Goal: Task Accomplishment & Management: Complete application form

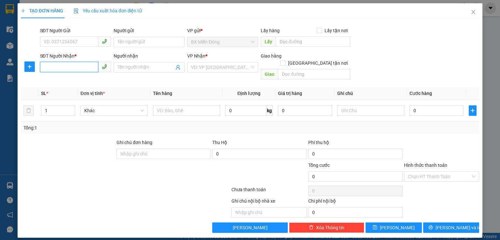
click at [63, 68] on input "SĐT Người Nhận *" at bounding box center [69, 67] width 58 height 10
click at [98, 81] on div "0792627335" at bounding box center [75, 80] width 63 height 7
type input "0792627335"
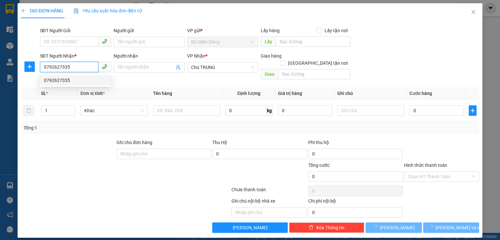
type input "70.000"
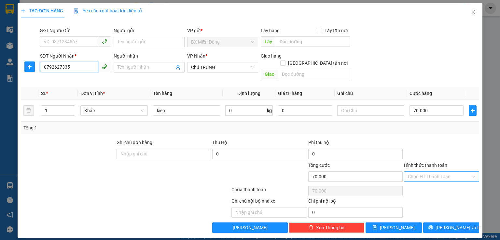
type input "0792627335"
click at [438, 172] on input "Hình thức thanh toán" at bounding box center [439, 177] width 63 height 10
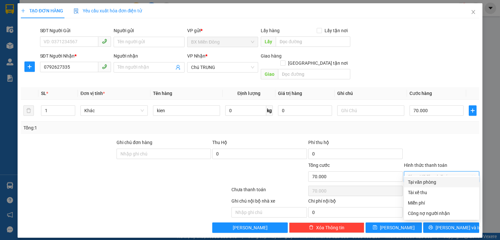
click at [439, 183] on div "Tại văn phòng" at bounding box center [441, 182] width 67 height 7
type input "0"
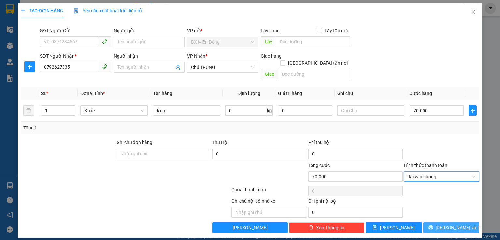
drag, startPoint x: 459, startPoint y: 220, endPoint x: 443, endPoint y: 204, distance: 22.3
click at [459, 224] on span "[PERSON_NAME] và In" at bounding box center [458, 227] width 46 height 7
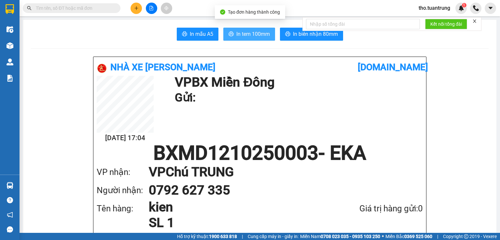
click at [254, 32] on span "In tem 100mm" at bounding box center [253, 34] width 34 height 8
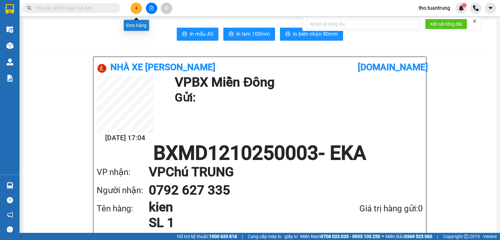
click at [137, 9] on icon "plus" at bounding box center [136, 8] width 5 height 5
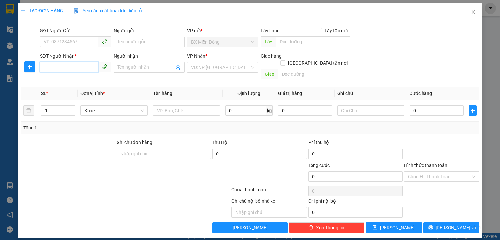
click at [58, 71] on input "SĐT Người Nhận *" at bounding box center [69, 67] width 58 height 10
click at [58, 80] on div "0969706928 - chị dung" at bounding box center [75, 80] width 63 height 7
type input "0969706928"
type input "chị dung"
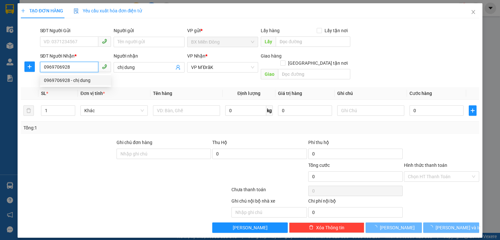
type input "50.000"
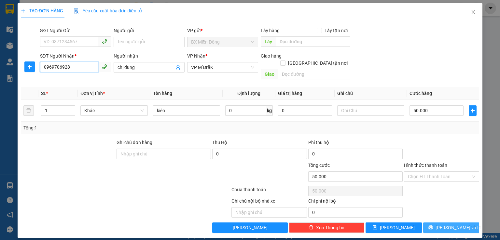
type input "0969706928"
click at [454, 224] on span "[PERSON_NAME] và In" at bounding box center [458, 227] width 46 height 7
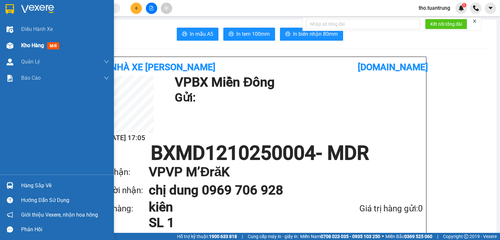
click at [37, 45] on span "Kho hàng" at bounding box center [32, 45] width 23 height 6
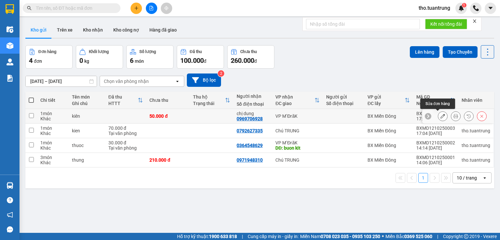
click at [440, 116] on icon at bounding box center [442, 116] width 5 height 5
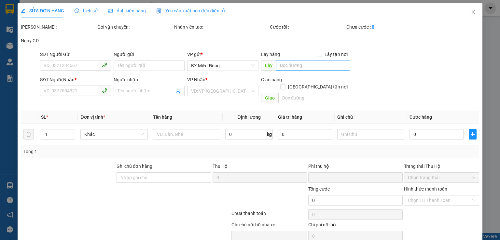
type input "0969706928"
type input "chị dung"
type input "0"
type input "50.000"
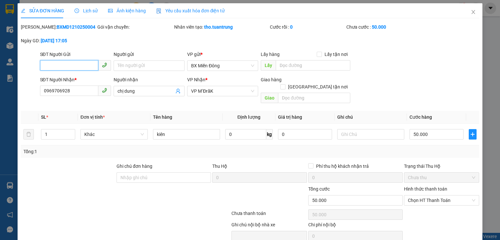
scroll to position [22, 0]
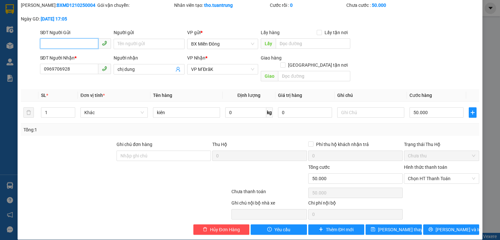
drag, startPoint x: 434, startPoint y: 173, endPoint x: 437, endPoint y: 177, distance: 5.3
click at [434, 174] on span "Chọn HT Thanh Toán" at bounding box center [441, 179] width 67 height 10
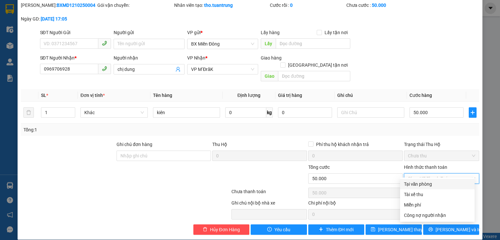
click at [440, 185] on div "Tại văn phòng" at bounding box center [437, 184] width 67 height 7
type input "0"
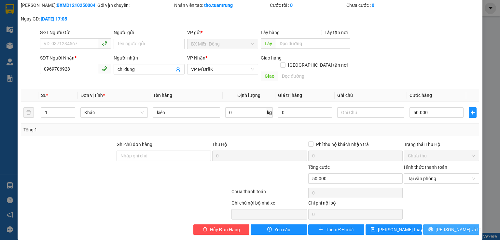
click at [454, 226] on span "[PERSON_NAME] và In" at bounding box center [458, 229] width 46 height 7
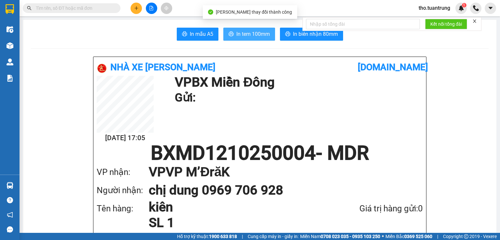
click at [255, 31] on span "In tem 100mm" at bounding box center [253, 34] width 34 height 8
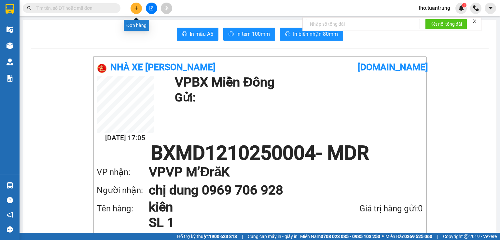
click at [139, 8] on button at bounding box center [136, 8] width 11 height 11
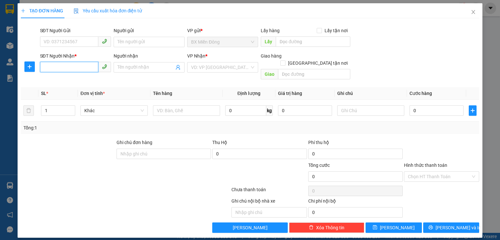
click at [67, 71] on input "SĐT Người Nhận *" at bounding box center [69, 67] width 58 height 10
type input "0979230387"
click at [244, 68] on input "search" at bounding box center [220, 67] width 59 height 10
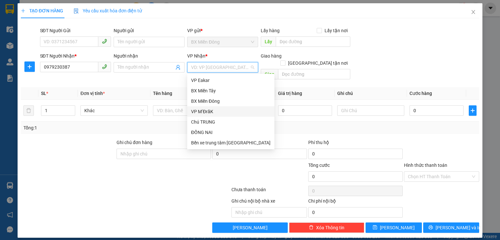
click at [214, 112] on div "VP M’ĐrăK" at bounding box center [230, 111] width 79 height 7
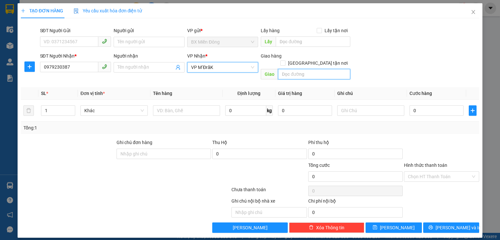
click at [299, 69] on input "text" at bounding box center [314, 74] width 72 height 10
type input "km24"
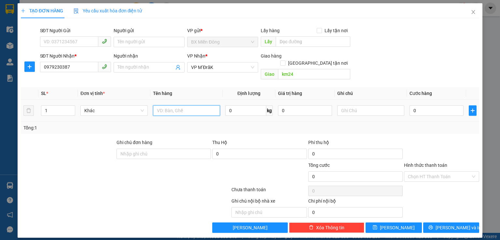
click at [199, 106] on input "text" at bounding box center [186, 110] width 67 height 10
type input "t"
type input "thung"
click at [427, 105] on input "0" at bounding box center [436, 110] width 54 height 10
type input "1"
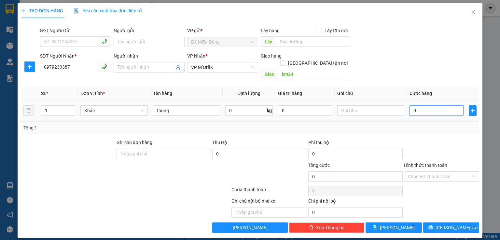
type input "1"
type input "12"
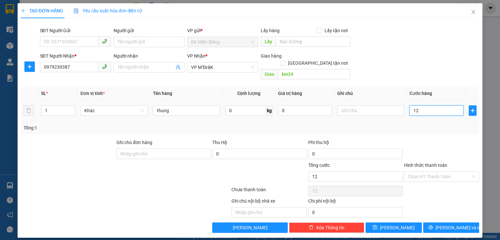
type input "120"
type input "1.200"
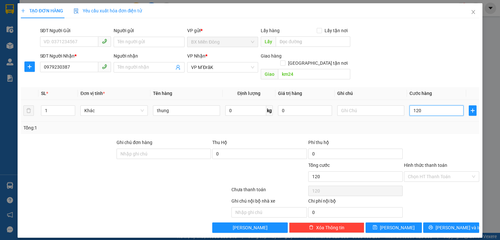
type input "1.200"
type input "12.000"
type input "120.000"
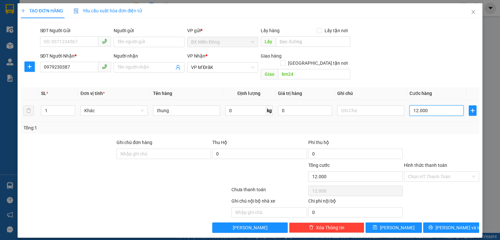
type input "120.000"
click at [460, 224] on span "[PERSON_NAME] và In" at bounding box center [458, 227] width 46 height 7
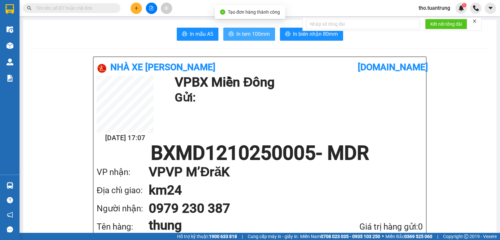
click at [246, 31] on span "In tem 100mm" at bounding box center [253, 34] width 34 height 8
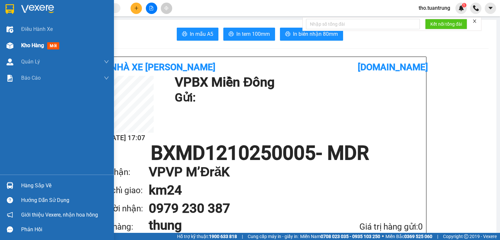
click at [39, 47] on span "Kho hàng" at bounding box center [32, 45] width 23 height 6
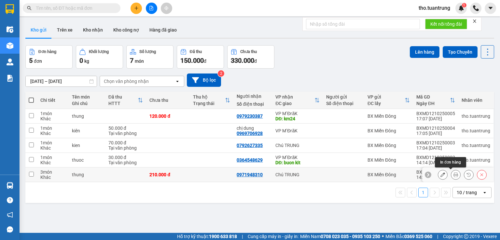
click at [453, 175] on icon at bounding box center [455, 175] width 5 height 5
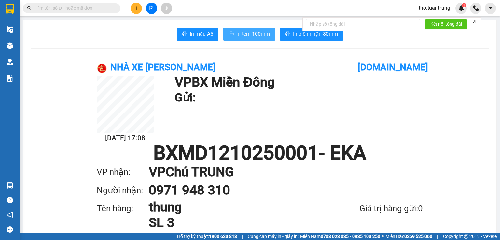
click at [268, 36] on button "In tem 100mm" at bounding box center [249, 34] width 52 height 13
click at [137, 9] on icon "plus" at bounding box center [136, 8] width 5 height 5
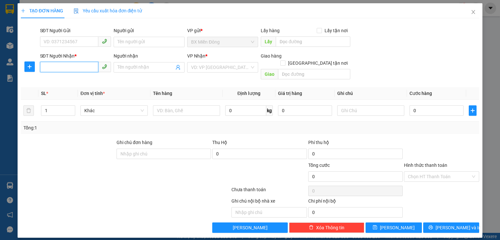
click at [79, 71] on input "SĐT Người Nhận *" at bounding box center [69, 67] width 58 height 10
type input "0989662369"
click at [233, 67] on input "search" at bounding box center [220, 67] width 59 height 10
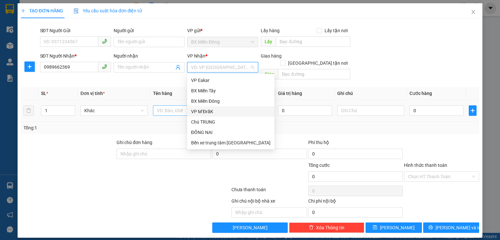
drag, startPoint x: 202, startPoint y: 113, endPoint x: 209, endPoint y: 106, distance: 9.7
click at [201, 113] on div "VP M’ĐrăK" at bounding box center [230, 111] width 79 height 7
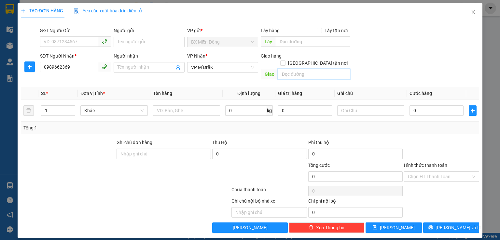
click at [288, 69] on input "text" at bounding box center [314, 74] width 72 height 10
type input "nta"
type input "2"
click at [73, 107] on span "up" at bounding box center [72, 109] width 4 height 4
click at [450, 105] on input "0" at bounding box center [436, 110] width 54 height 10
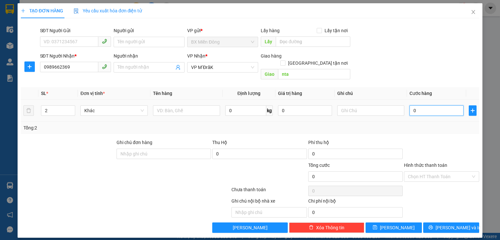
type input "1"
type input "15"
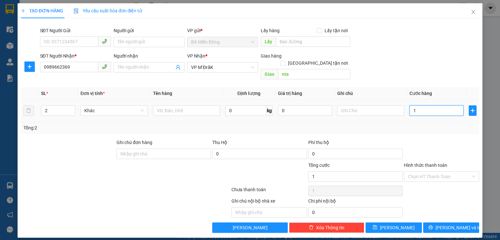
type input "15"
type input "150"
type input "1.500"
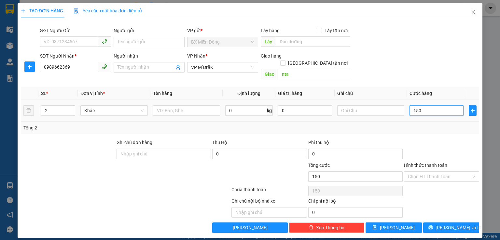
type input "1.500"
type input "15.000"
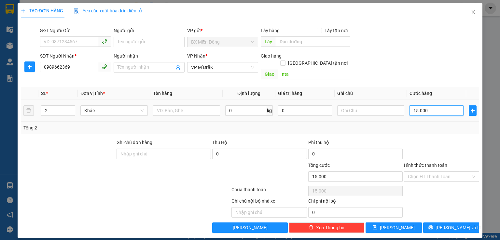
type input "150.000"
click at [450, 172] on input "Hình thức thanh toán" at bounding box center [439, 177] width 63 height 10
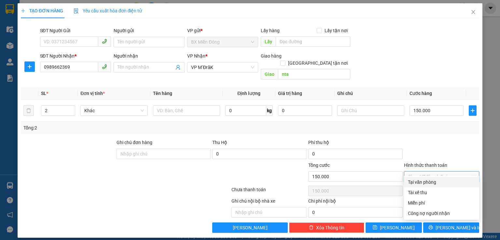
click at [440, 181] on div "Tại văn phòng" at bounding box center [441, 182] width 67 height 7
type input "0"
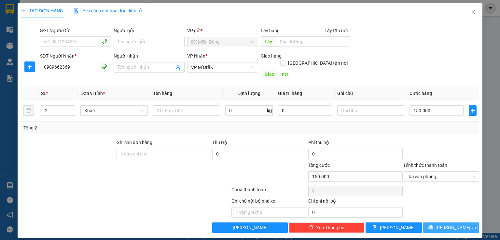
click at [459, 224] on span "[PERSON_NAME] và In" at bounding box center [458, 227] width 46 height 7
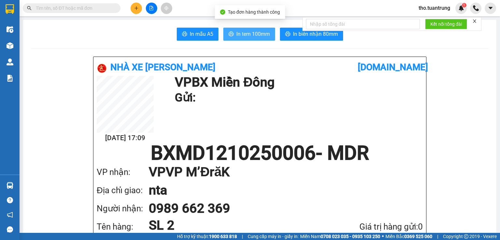
drag, startPoint x: 251, startPoint y: 31, endPoint x: 291, endPoint y: 46, distance: 42.3
click at [253, 31] on span "In tem 100mm" at bounding box center [253, 34] width 34 height 8
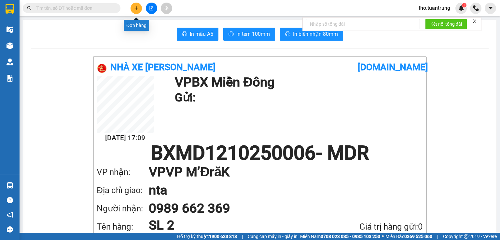
click at [135, 10] on icon "plus" at bounding box center [136, 8] width 5 height 5
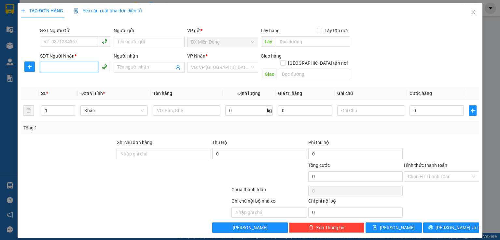
click at [76, 63] on input "SĐT Người Nhận *" at bounding box center [69, 67] width 58 height 10
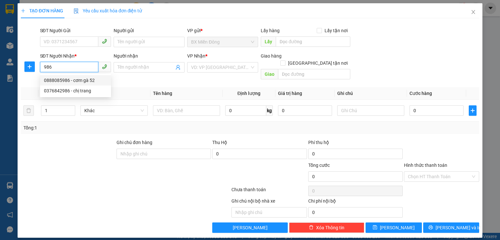
click at [91, 83] on div "0888085986 - cơm gà 52" at bounding box center [75, 80] width 63 height 7
type input "0888085986"
type input "cơm gà 52"
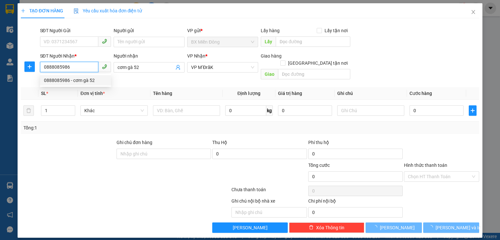
type input "200.000"
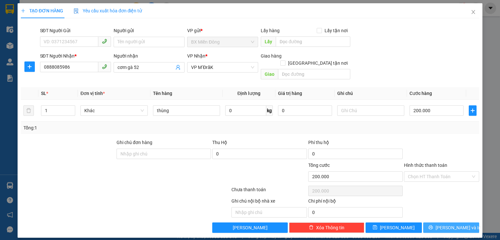
click at [457, 224] on span "[PERSON_NAME] và In" at bounding box center [458, 227] width 46 height 7
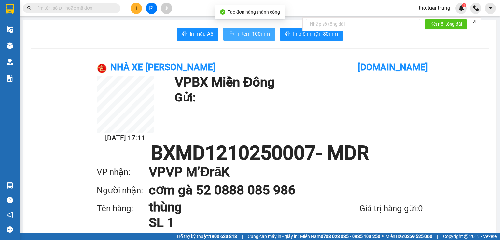
click at [254, 32] on span "In tem 100mm" at bounding box center [253, 34] width 34 height 8
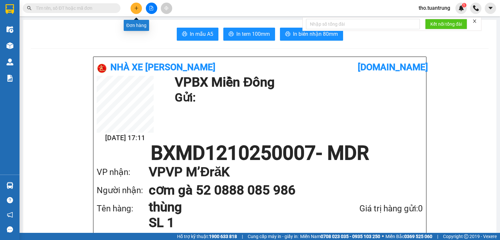
click at [138, 6] on icon "plus" at bounding box center [136, 8] width 5 height 5
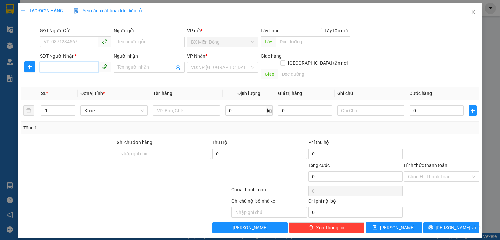
click at [81, 70] on input "SĐT Người Nhận *" at bounding box center [69, 67] width 58 height 10
click at [83, 81] on div "0704685571" at bounding box center [75, 80] width 63 height 7
type input "0704685571"
type input "rka"
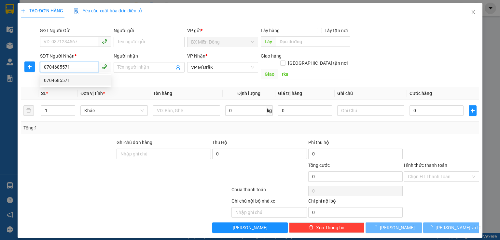
type input "100.000"
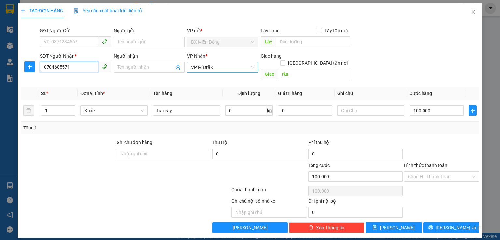
click at [221, 72] on span "VP M’ĐrăK" at bounding box center [222, 67] width 63 height 10
type input "0704685571"
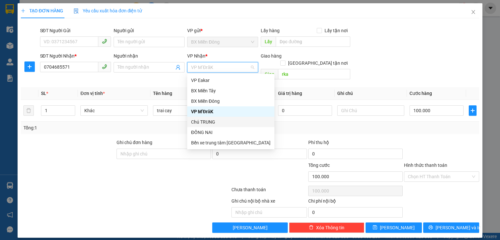
click at [220, 123] on div "Chú TRUNG" at bounding box center [230, 121] width 79 height 7
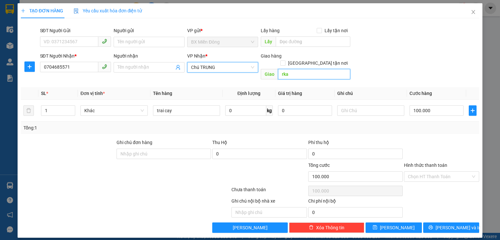
click at [304, 69] on input "rka" at bounding box center [314, 74] width 72 height 10
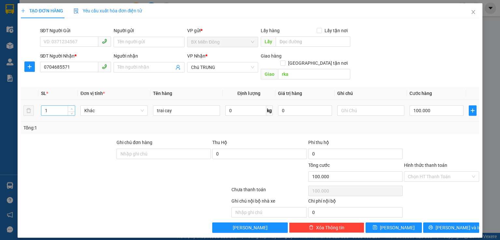
type input "2"
click at [71, 108] on icon "up" at bounding box center [72, 109] width 2 height 2
click at [445, 105] on input "100.000" at bounding box center [436, 110] width 54 height 10
type input "2"
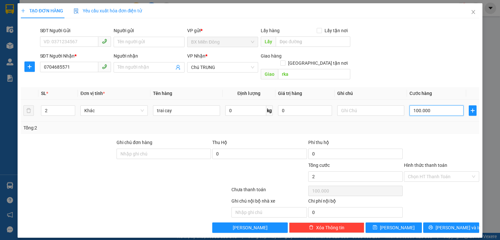
type input "2"
type input "24"
type input "240"
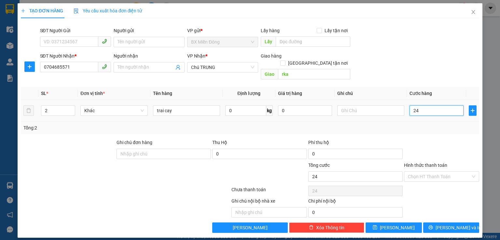
type input "240"
type input "2.400"
type input "24.000"
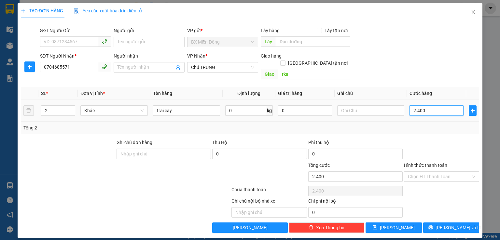
type input "24.000"
type input "240.000"
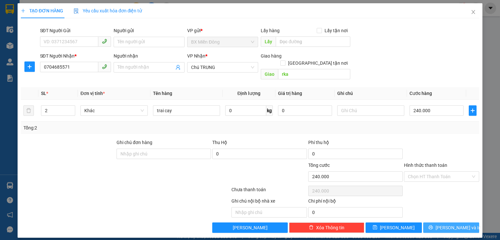
click at [460, 224] on span "[PERSON_NAME] và In" at bounding box center [458, 227] width 46 height 7
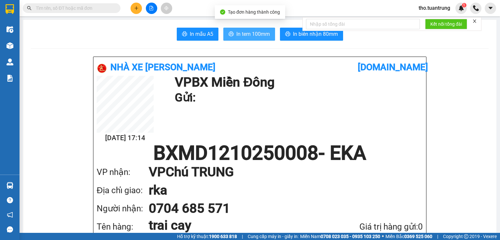
click at [256, 33] on span "In tem 100mm" at bounding box center [253, 34] width 34 height 8
